Goal: Information Seeking & Learning: Learn about a topic

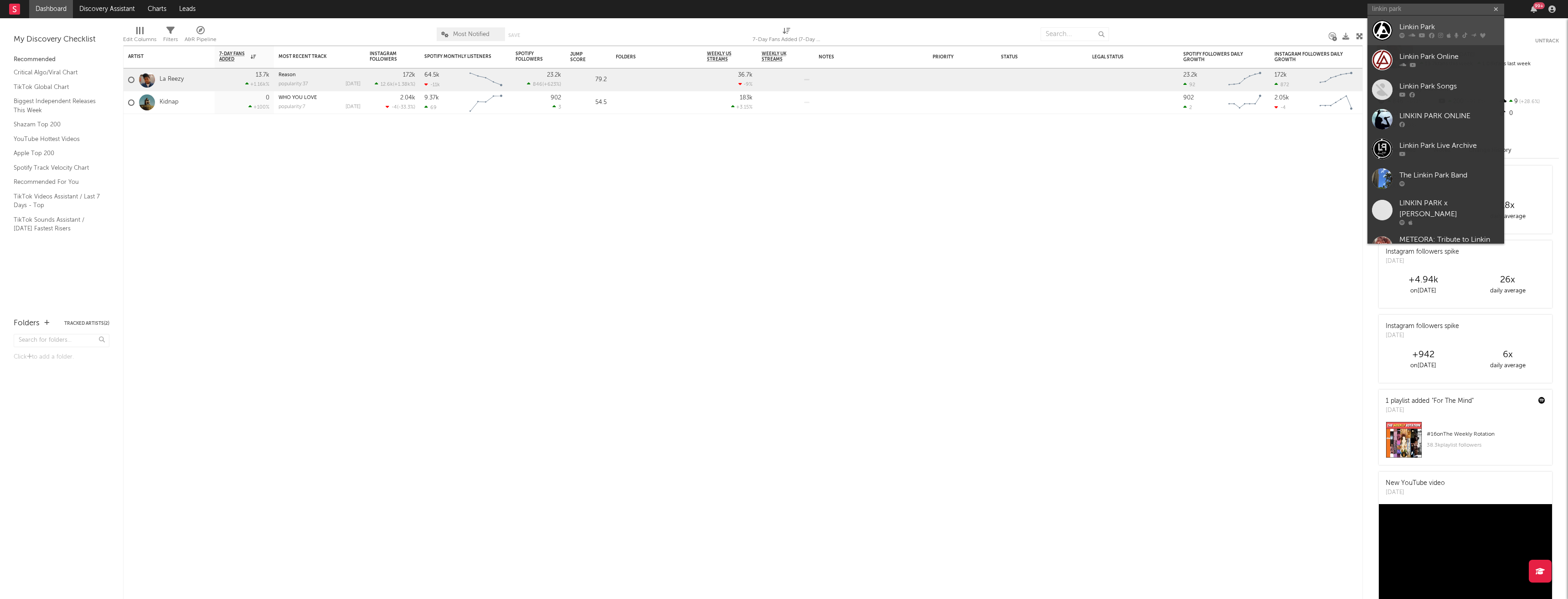
type input "linkin park"
click at [1425, 26] on div "Linkin Park" at bounding box center [1449, 27] width 100 height 11
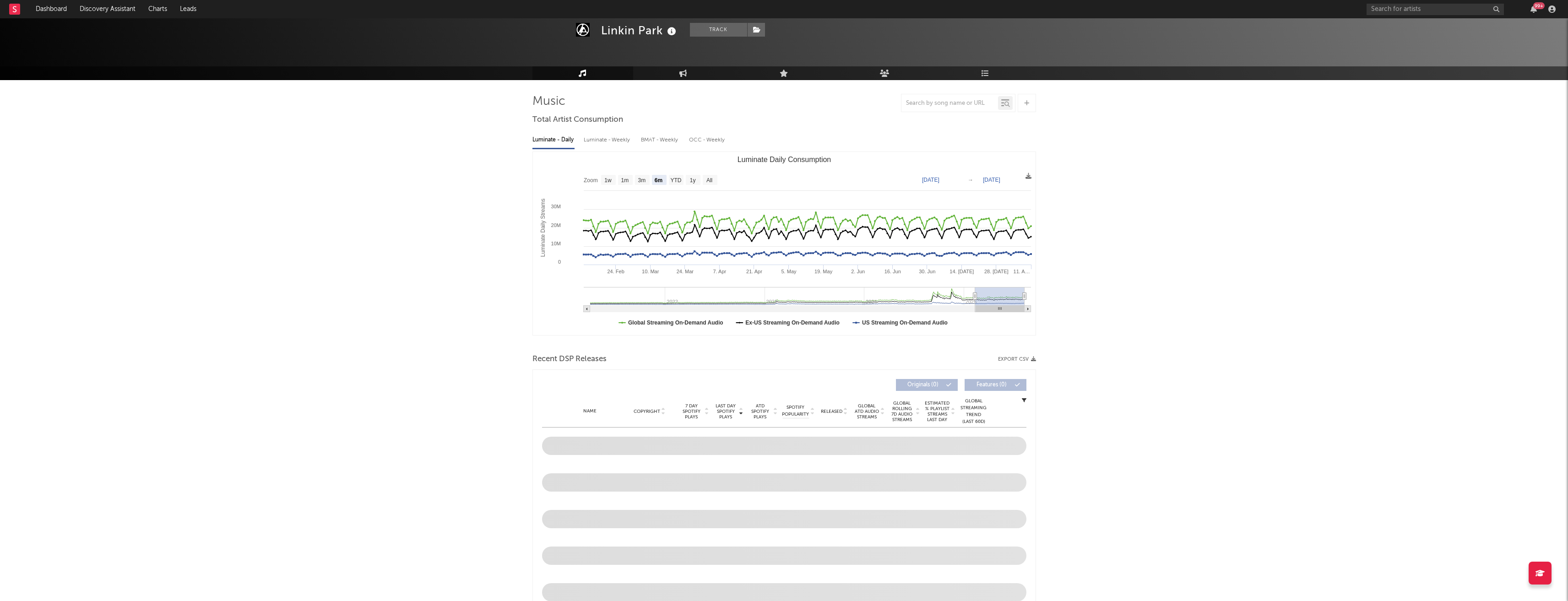
scroll to position [46, 0]
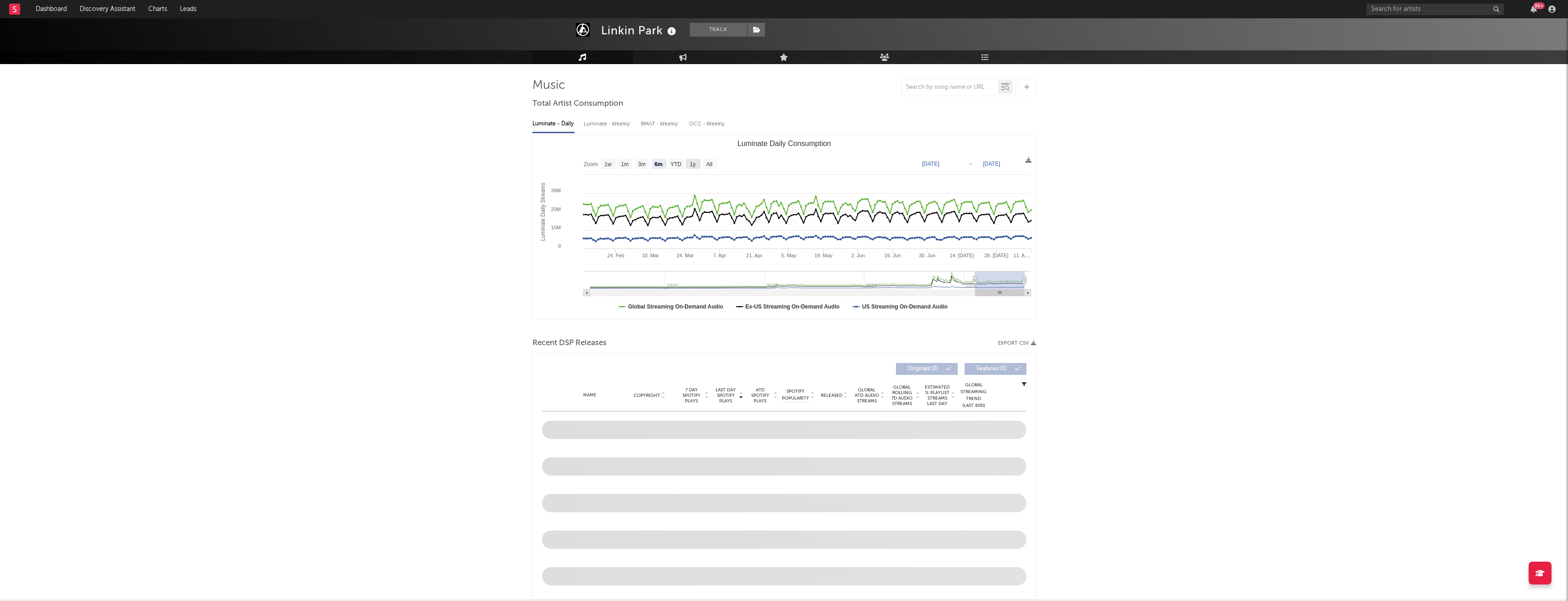
click at [692, 165] on text "1y" at bounding box center [692, 164] width 6 height 7
select select "1y"
type input "[DATE]"
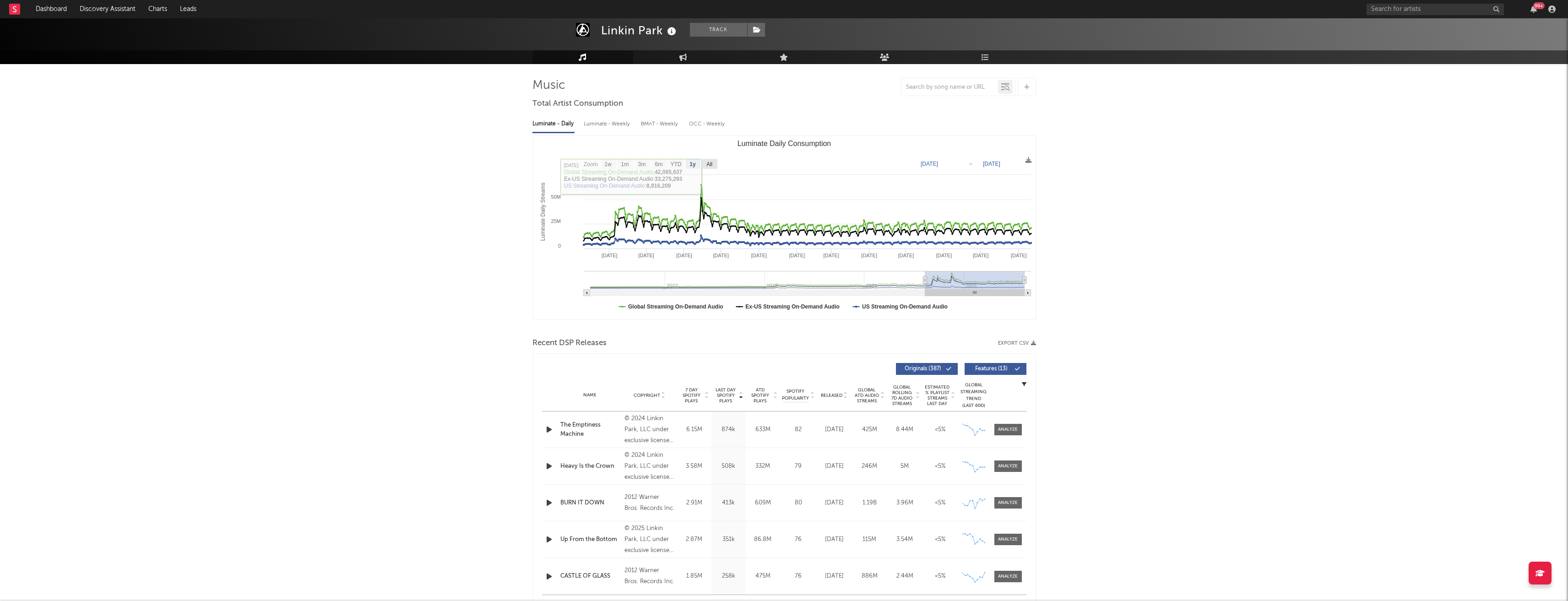
click at [712, 162] on text "All" at bounding box center [709, 164] width 6 height 7
select select "All"
type input "[DATE]"
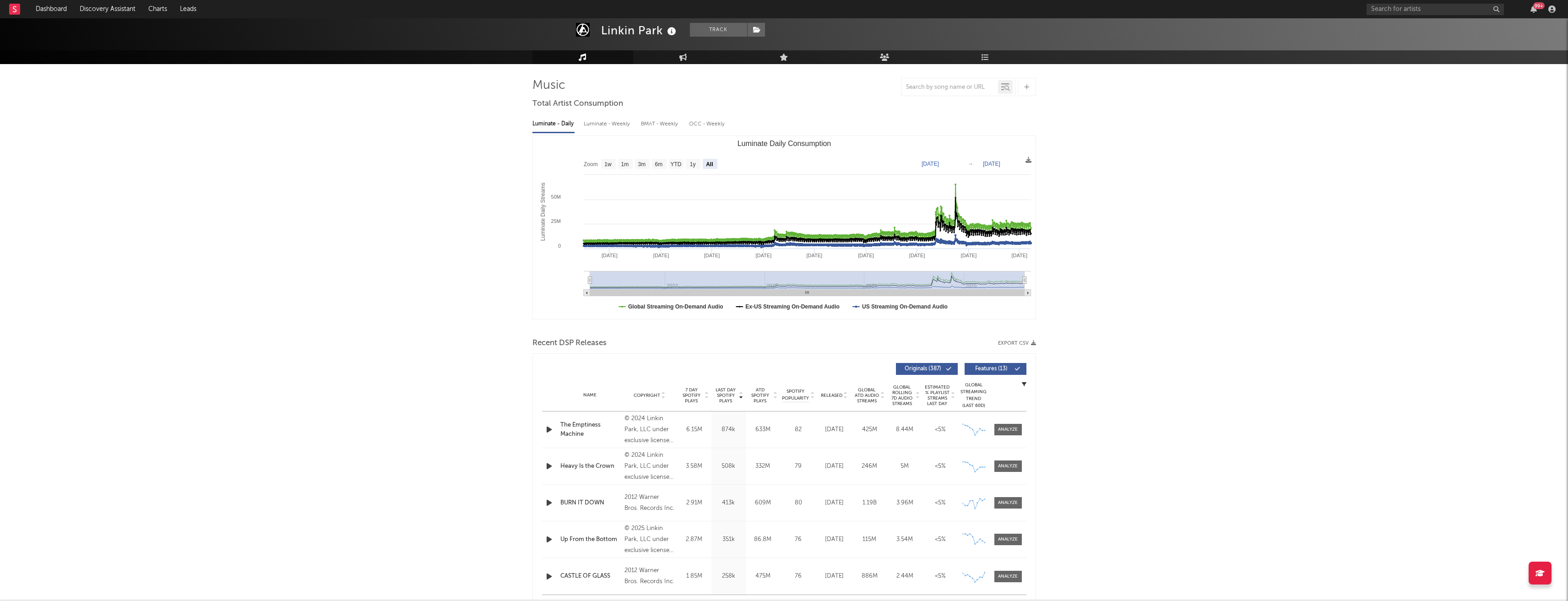
click at [615, 125] on div "Luminate - Weekly" at bounding box center [608, 124] width 48 height 16
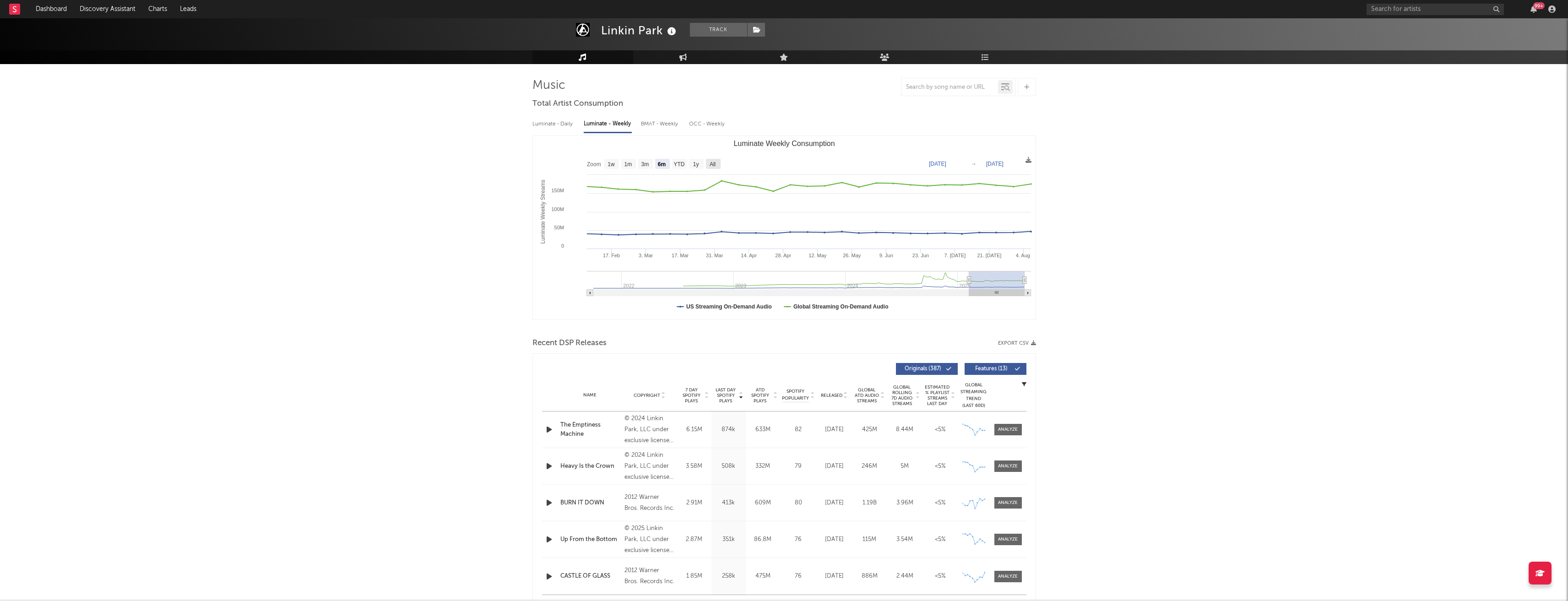
click at [713, 161] on text "All" at bounding box center [712, 164] width 6 height 7
select select "All"
type input "[DATE]"
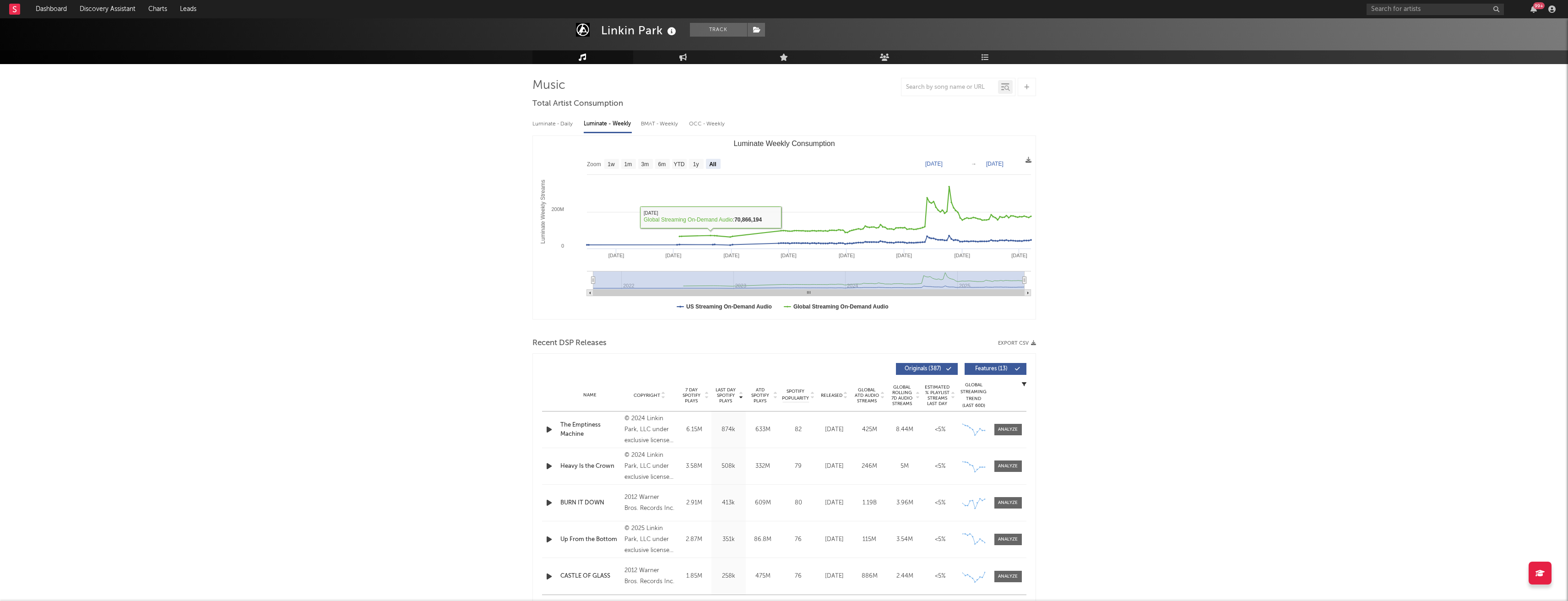
click at [656, 128] on div "BMAT - Weekly" at bounding box center [661, 124] width 39 height 16
select select "6m"
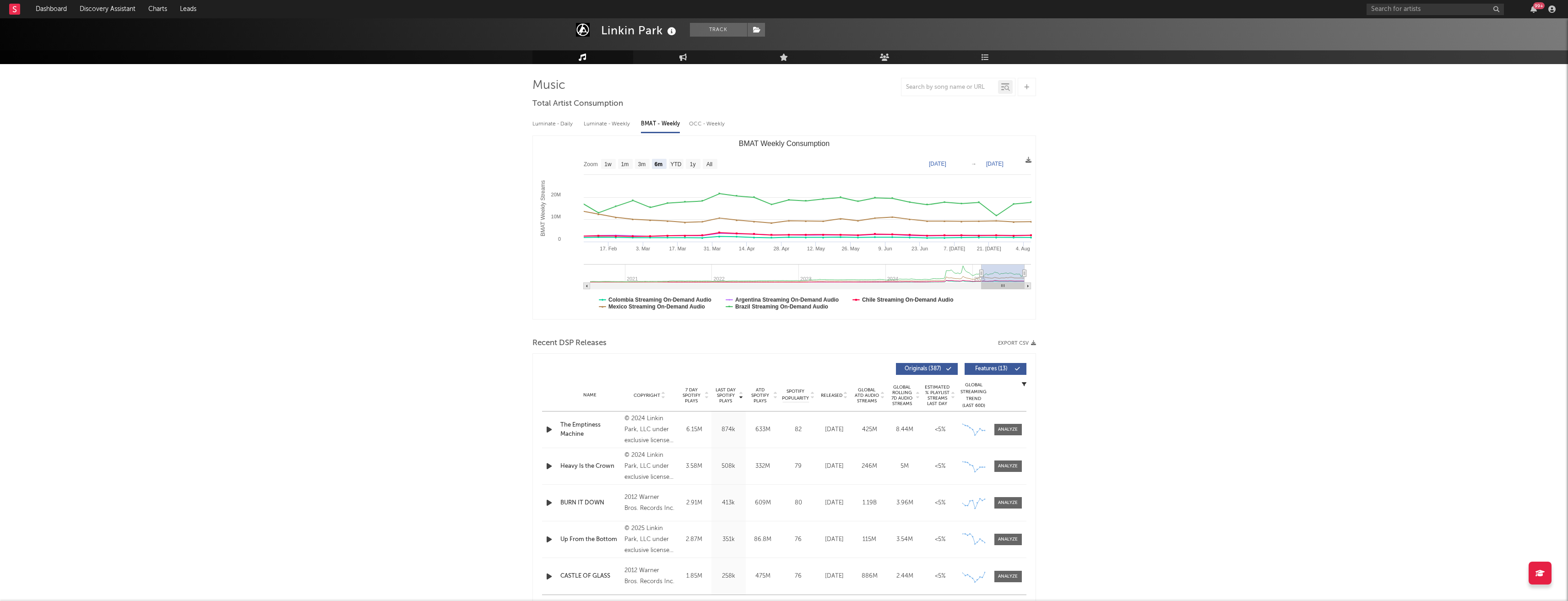
click at [721, 129] on div "OCC - Weekly" at bounding box center [707, 124] width 37 height 16
select select "6m"
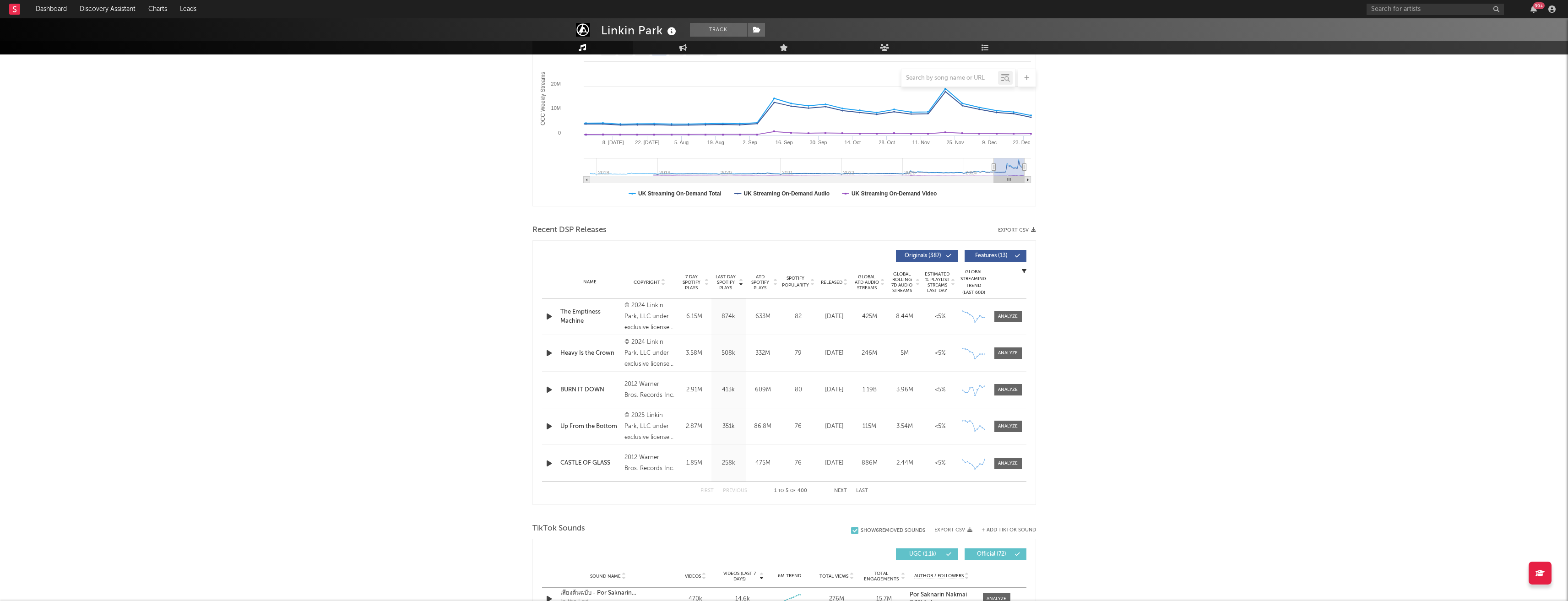
scroll to position [0, 0]
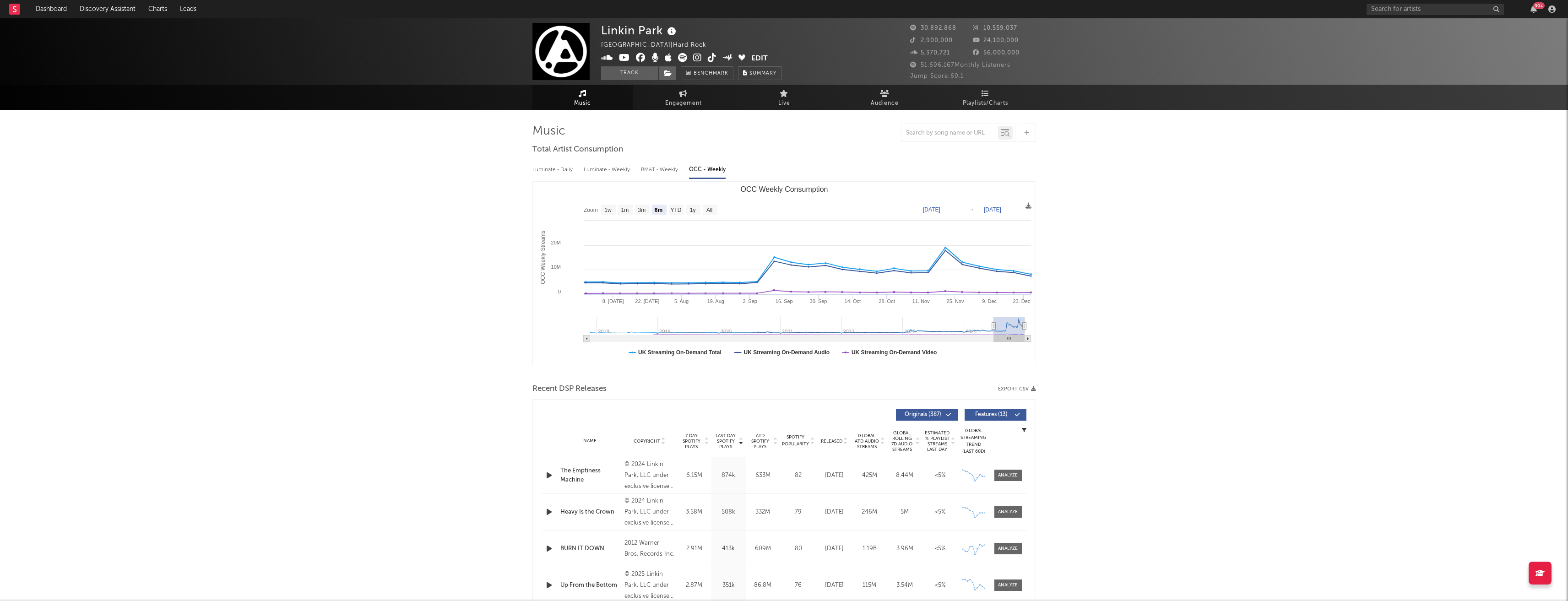
click at [587, 99] on span "Music" at bounding box center [582, 103] width 17 height 11
